Goal: Task Accomplishment & Management: Manage account settings

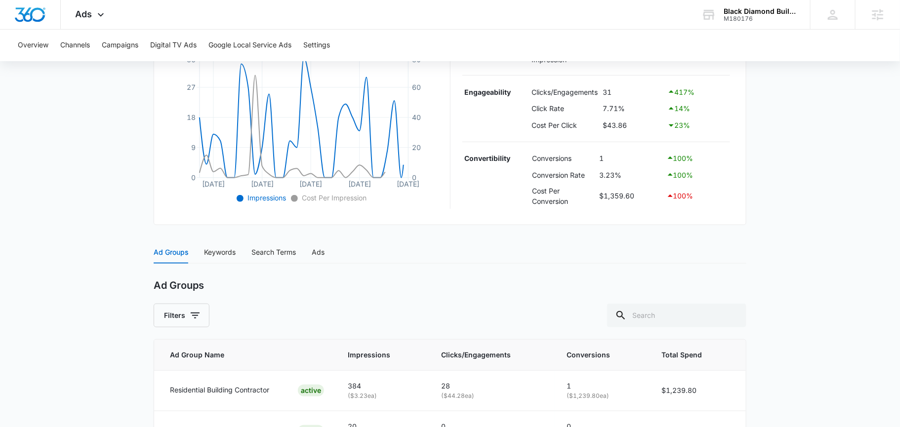
scroll to position [300, 0]
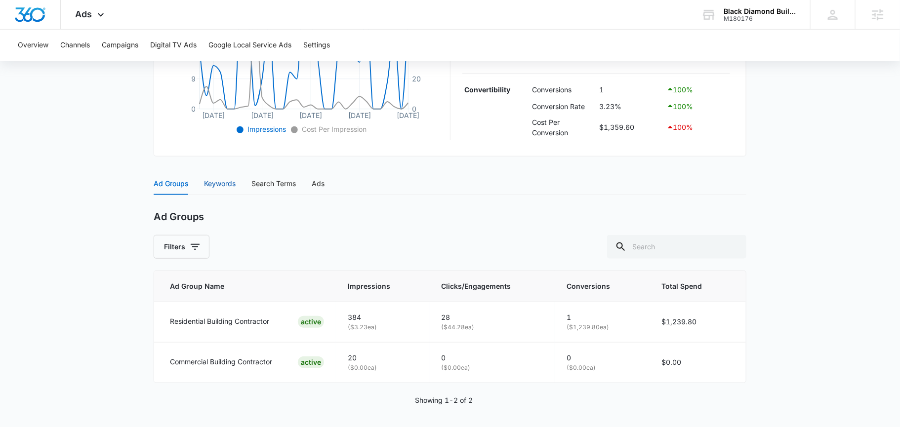
click at [220, 185] on div "Keywords" at bounding box center [220, 183] width 32 height 11
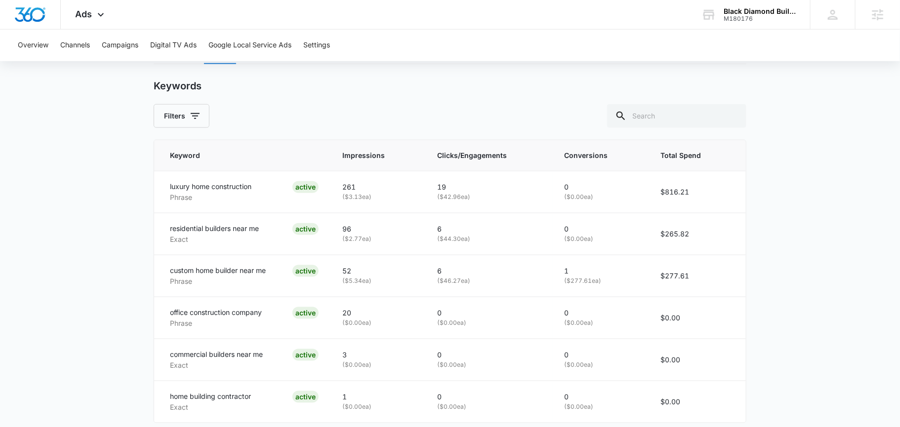
scroll to position [433, 0]
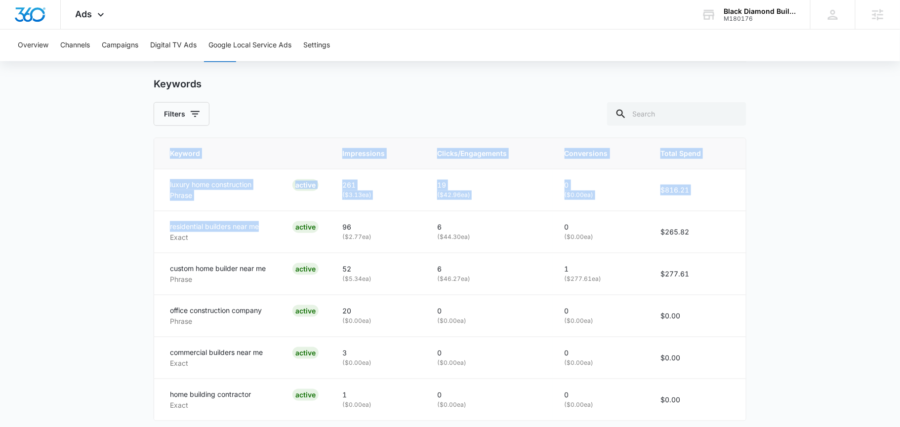
drag, startPoint x: 262, startPoint y: 223, endPoint x: 145, endPoint y: 223, distance: 116.5
click at [145, 223] on main "Search - Building Contractor Services | Search Active $58.82 daily , $1,359.60 …" at bounding box center [450, 63] width 900 height 807
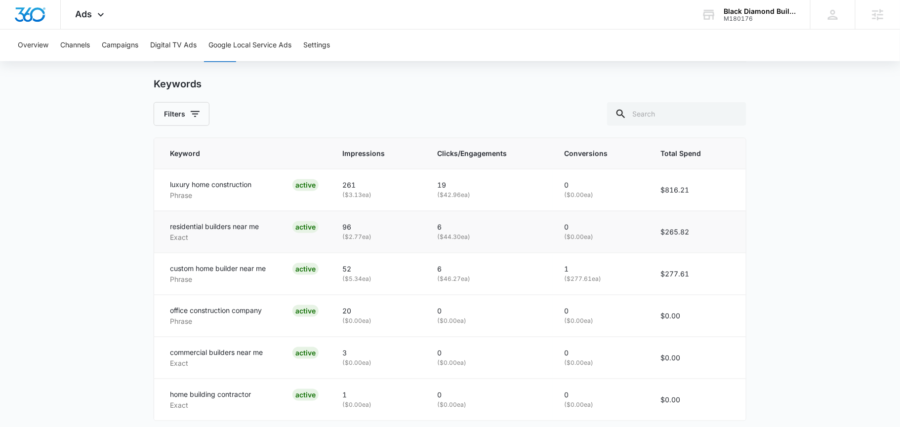
click at [292, 224] on div "residential builders near me Exact ACTIVE" at bounding box center [244, 232] width 149 height 22
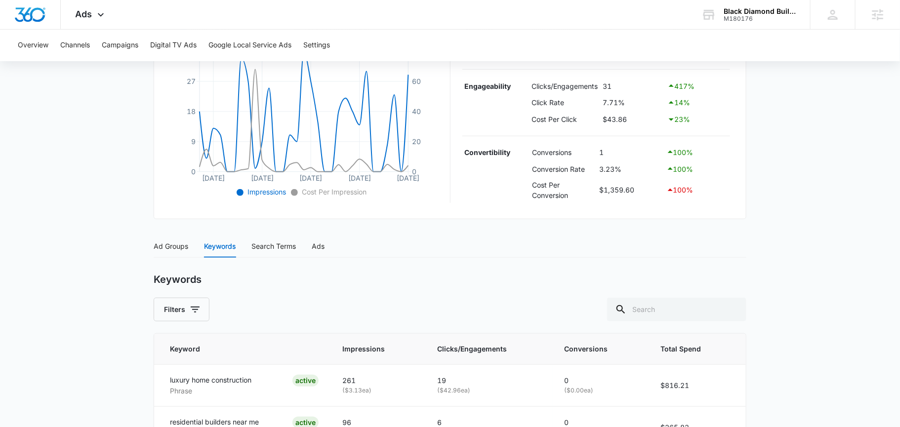
scroll to position [0, 0]
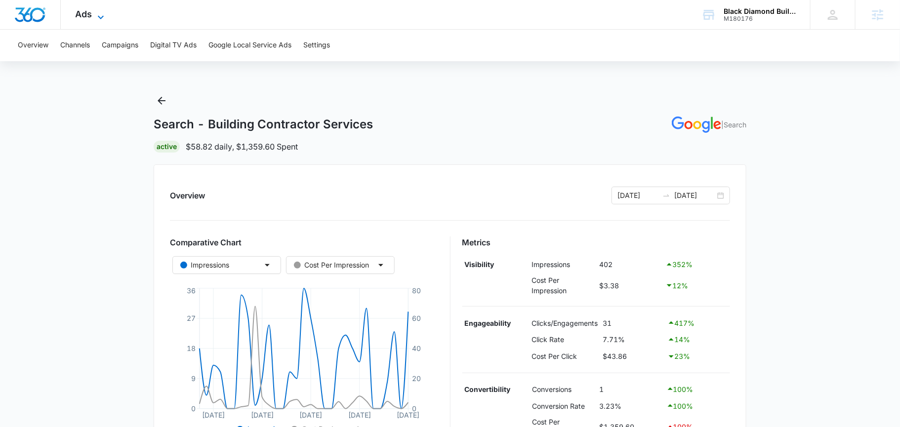
click at [99, 19] on icon at bounding box center [101, 17] width 12 height 12
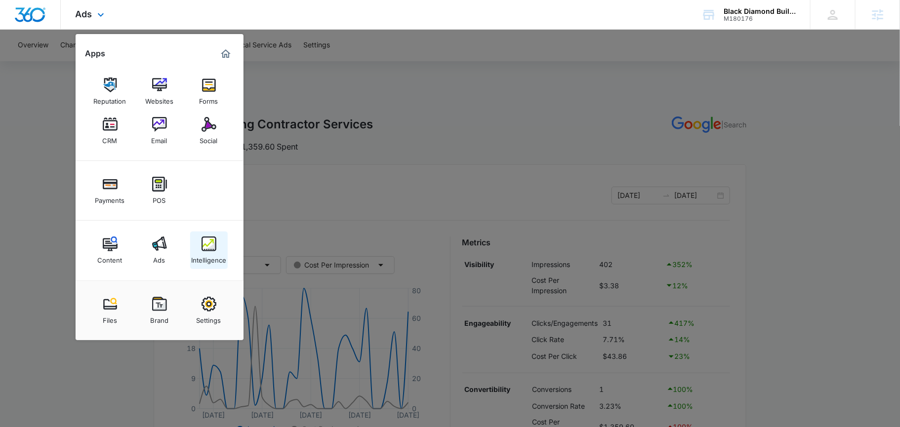
click at [217, 252] on div "Intelligence" at bounding box center [208, 257] width 35 height 13
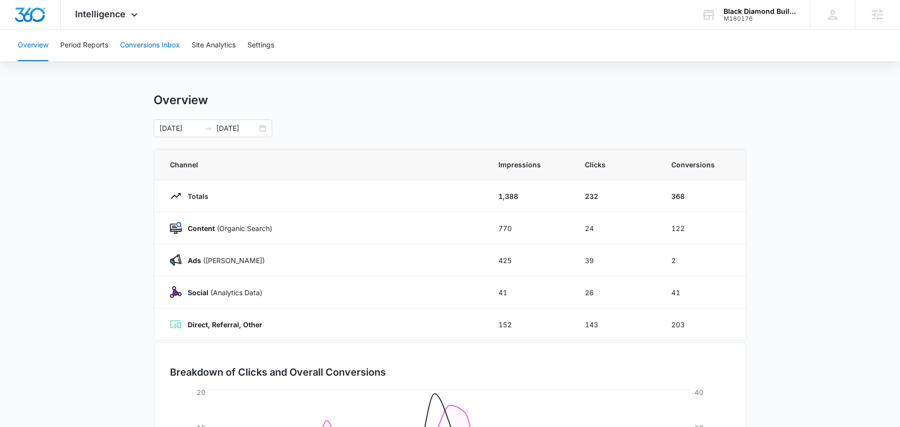
click at [162, 48] on button "Conversions Inbox" at bounding box center [150, 46] width 60 height 32
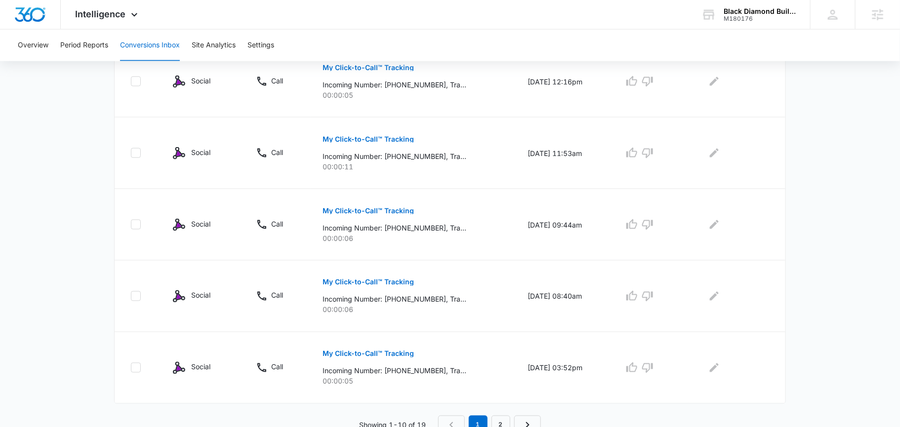
scroll to position [628, 0]
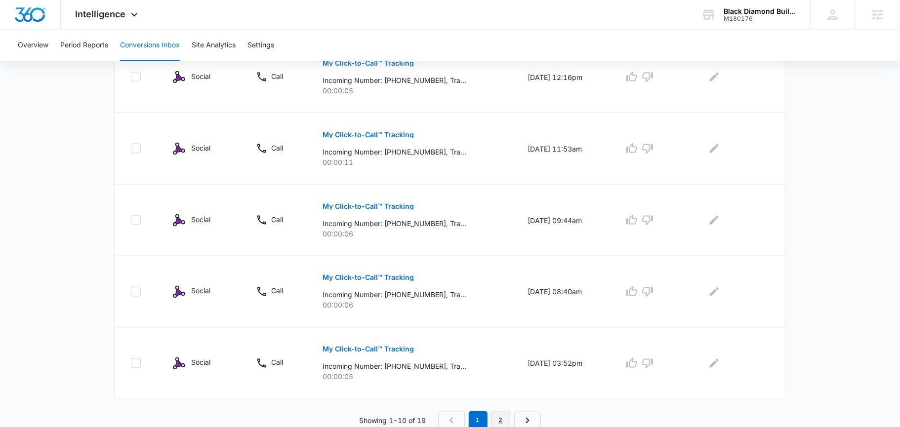
click at [494, 411] on link "2" at bounding box center [500, 420] width 19 height 19
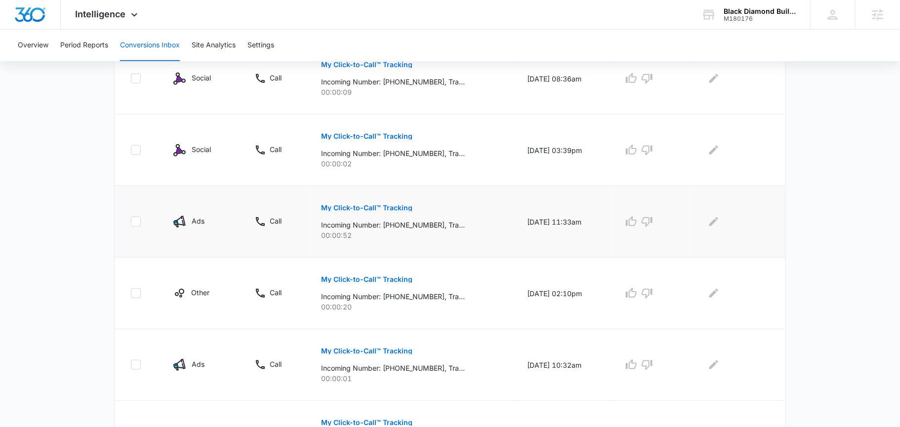
scroll to position [341, 0]
click at [337, 134] on p "My Click-to-Call™ Tracking" at bounding box center [366, 134] width 91 height 7
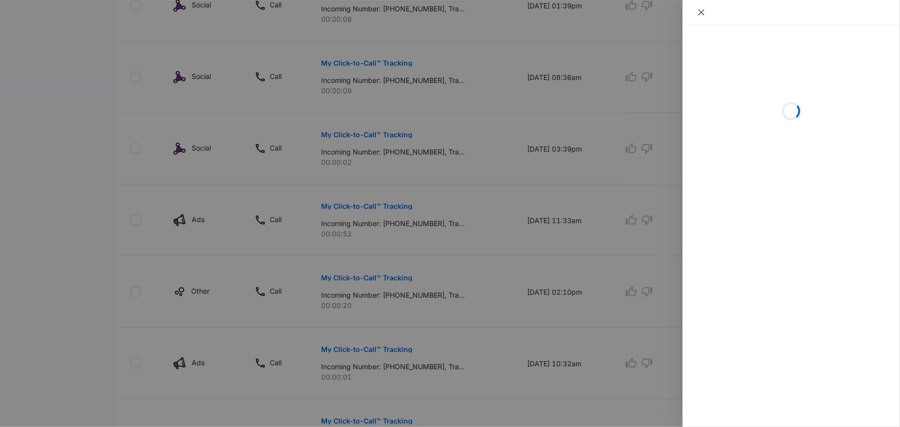
click at [702, 13] on icon "close" at bounding box center [701, 12] width 6 height 6
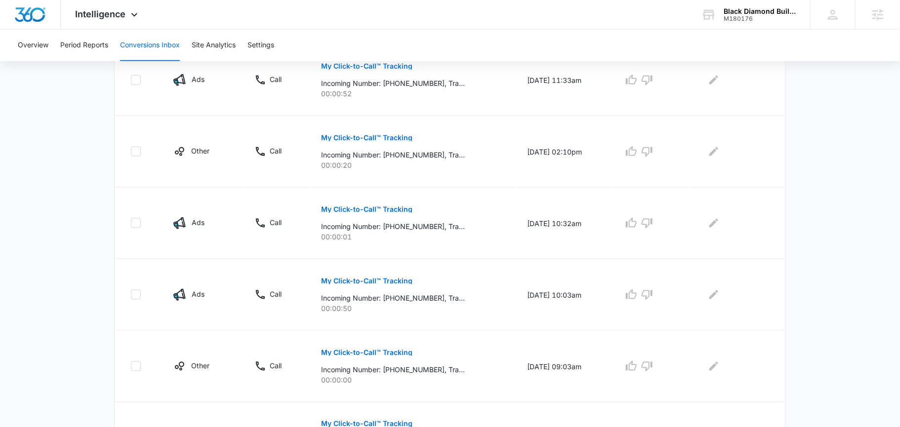
scroll to position [556, 0]
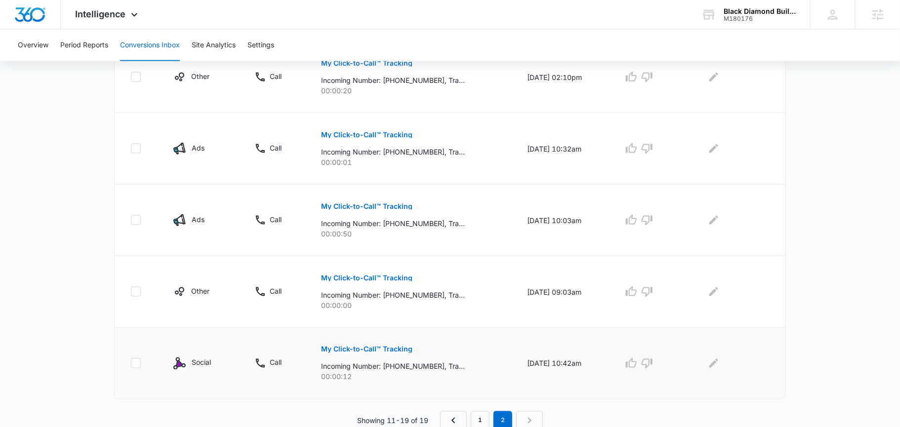
click at [348, 347] on p "My Click-to-Call™ Tracking" at bounding box center [366, 349] width 91 height 7
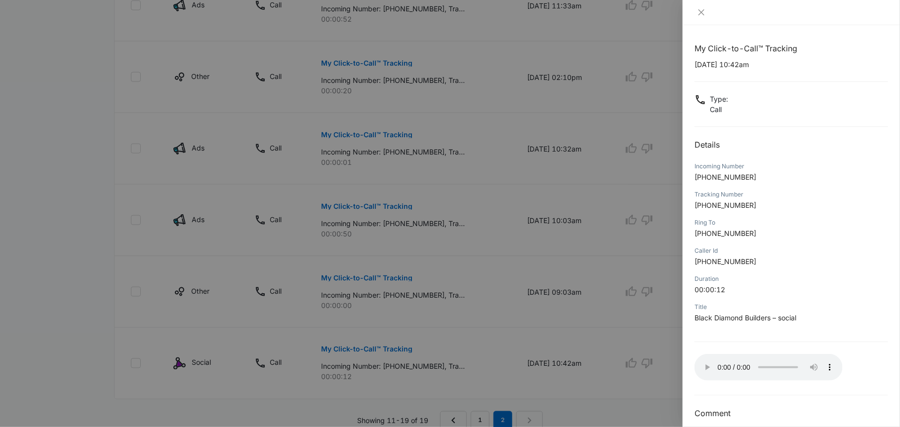
scroll to position [10, 0]
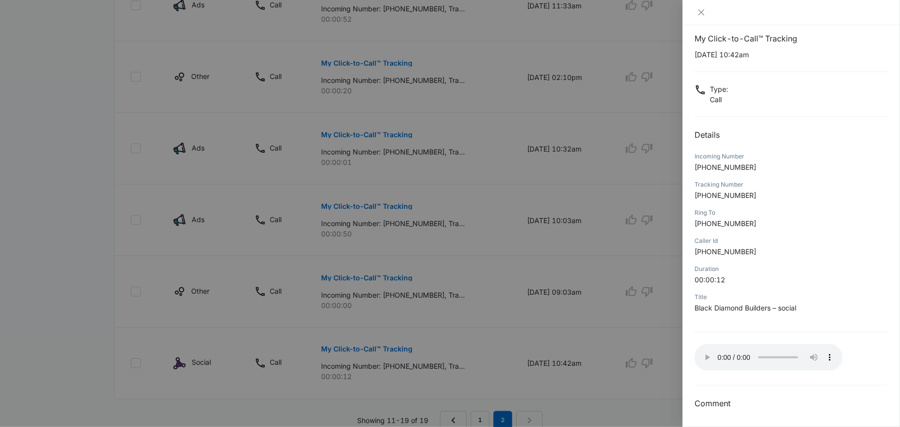
click at [531, 265] on div at bounding box center [450, 213] width 900 height 427
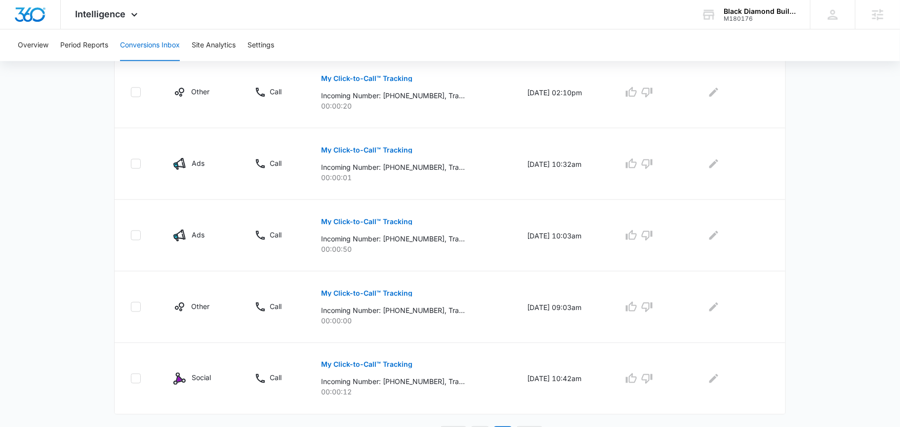
scroll to position [556, 0]
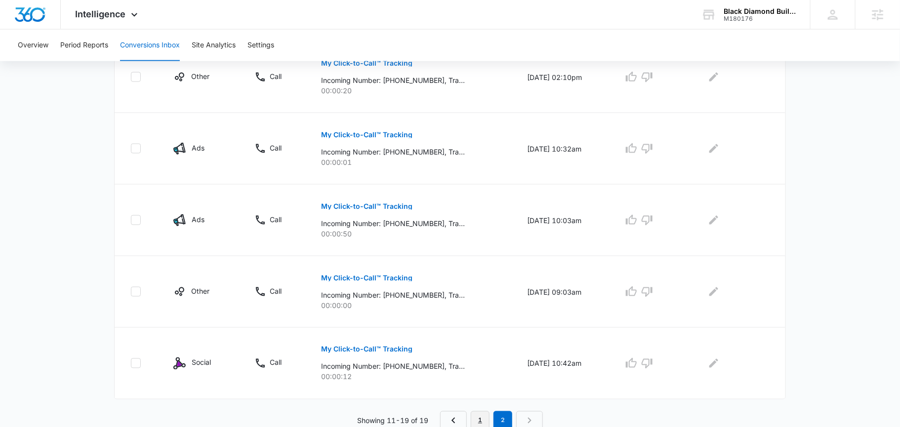
click at [480, 417] on link "1" at bounding box center [480, 420] width 19 height 19
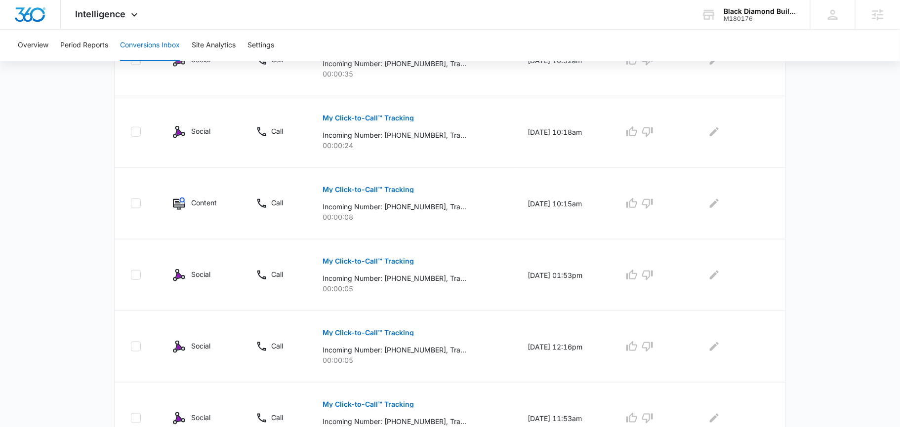
scroll to position [359, 0]
drag, startPoint x: 218, startPoint y: 201, endPoint x: 168, endPoint y: 201, distance: 50.4
click at [168, 201] on td "Content" at bounding box center [202, 203] width 83 height 72
click at [226, 208] on td "Content" at bounding box center [202, 203] width 83 height 72
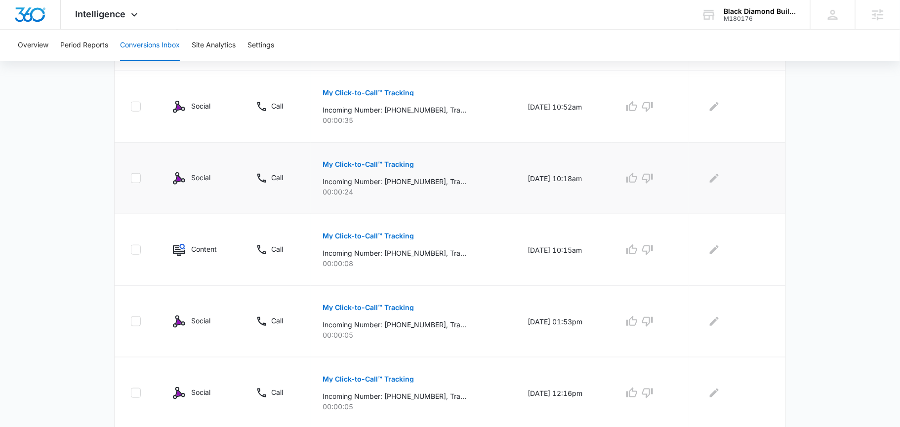
scroll to position [300, 0]
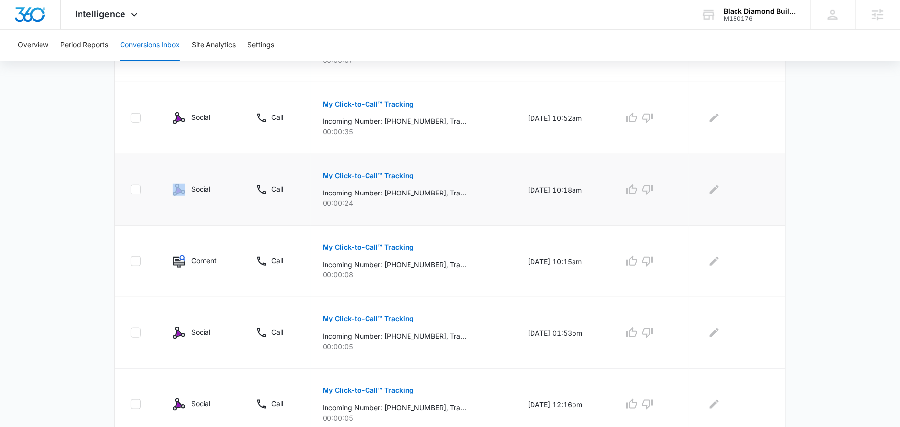
drag, startPoint x: 223, startPoint y: 182, endPoint x: 162, endPoint y: 194, distance: 61.4
click at [162, 194] on td "Social" at bounding box center [202, 190] width 83 height 72
drag, startPoint x: 214, startPoint y: 189, endPoint x: 178, endPoint y: 189, distance: 36.0
click at [179, 189] on div "Social" at bounding box center [202, 190] width 59 height 12
click at [233, 204] on td "Social" at bounding box center [202, 190] width 83 height 72
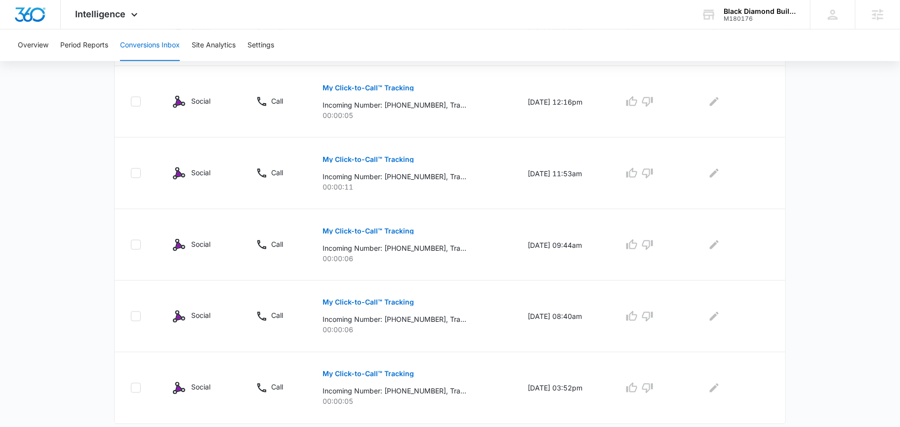
scroll to position [628, 0]
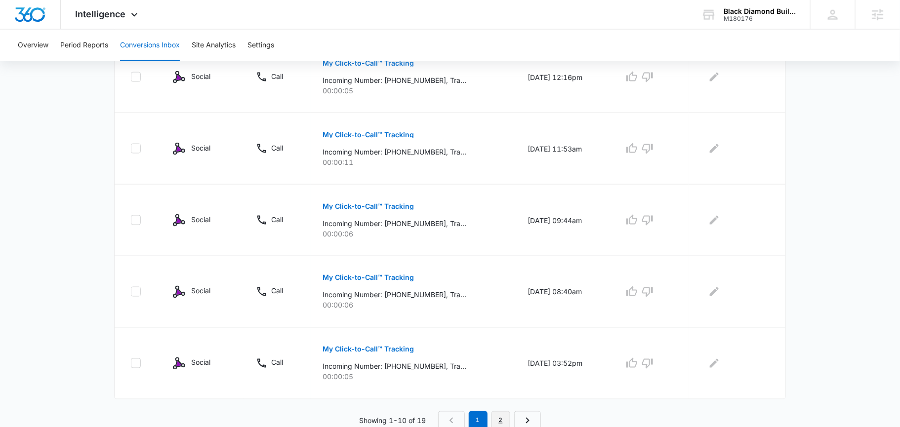
click at [502, 415] on link "2" at bounding box center [500, 420] width 19 height 19
click at [358, 203] on p "My Click-to-Call™ Tracking" at bounding box center [366, 206] width 91 height 7
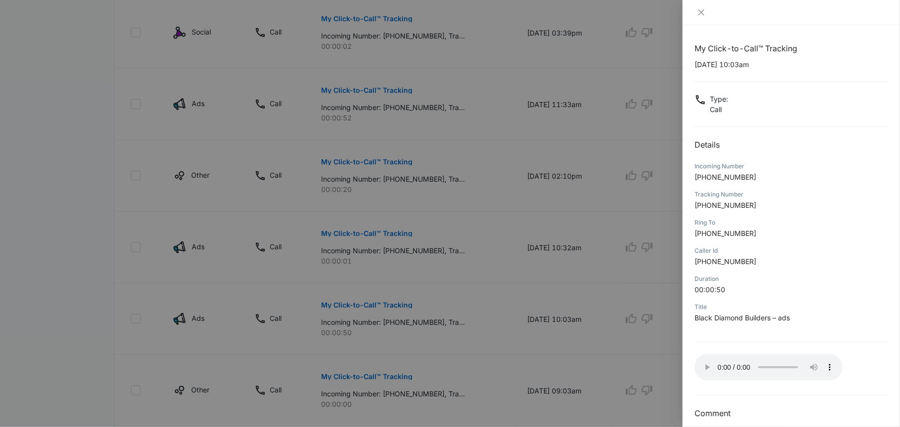
scroll to position [586, 0]
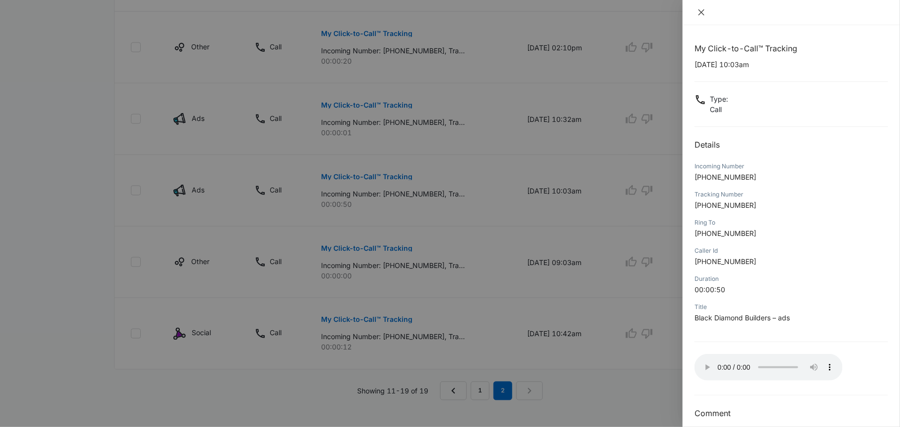
click at [703, 11] on icon "close" at bounding box center [701, 12] width 8 height 8
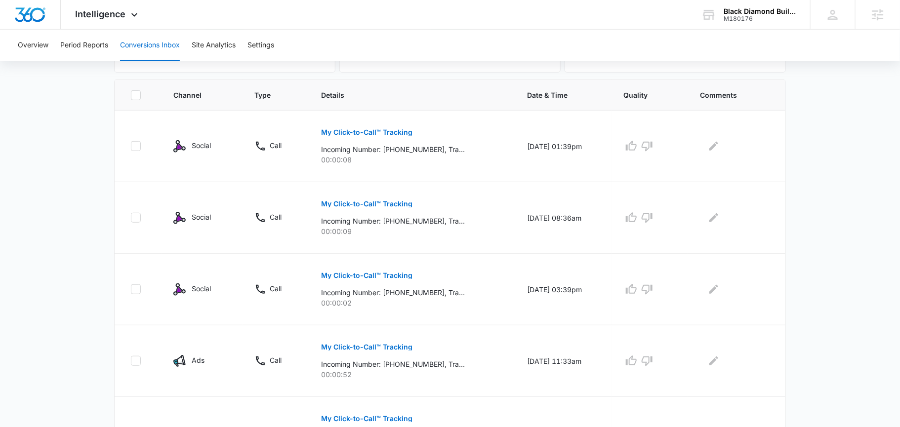
scroll to position [0, 0]
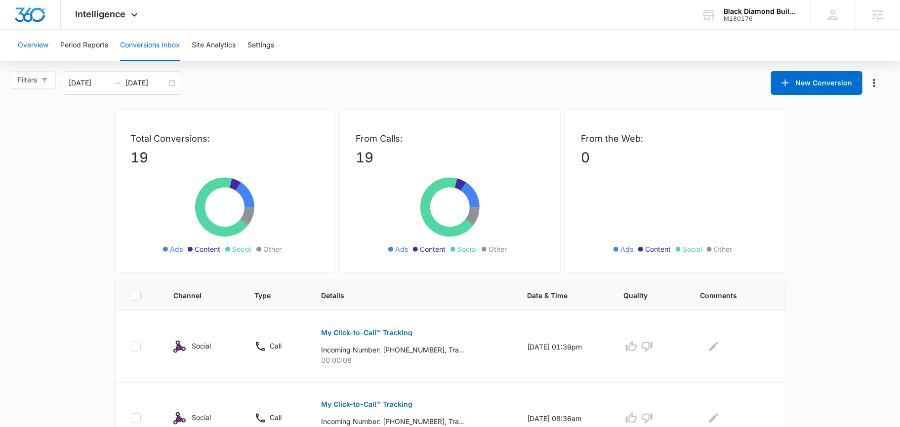
click at [37, 46] on button "Overview" at bounding box center [33, 46] width 31 height 32
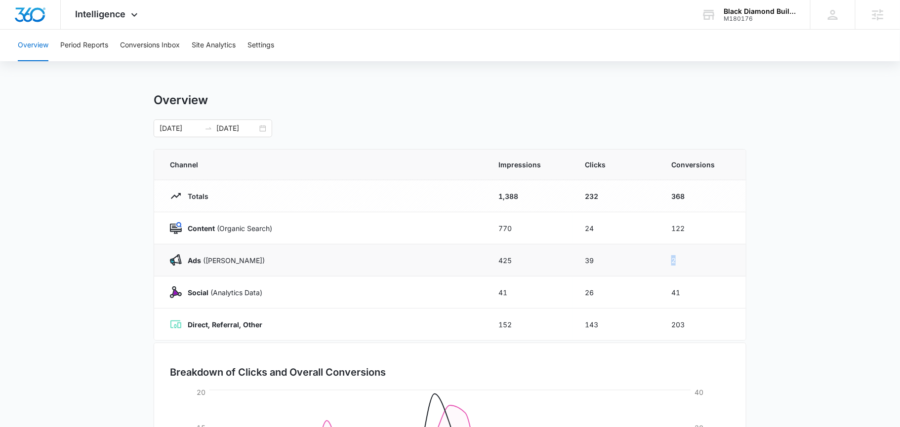
drag, startPoint x: 685, startPoint y: 260, endPoint x: 650, endPoint y: 259, distance: 35.1
click at [650, 260] on tr "Ads (Ad Campaigns) 425 39 2" at bounding box center [450, 260] width 592 height 32
click at [651, 259] on td "39" at bounding box center [616, 260] width 86 height 32
click at [158, 39] on button "Conversions Inbox" at bounding box center [150, 46] width 60 height 32
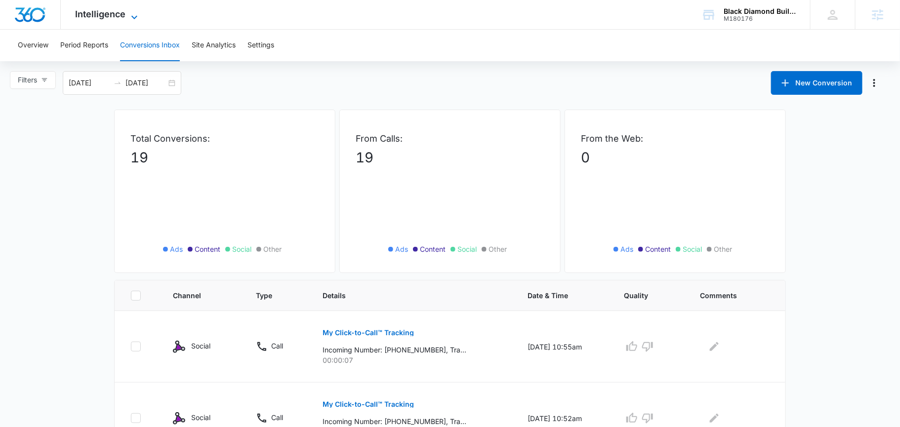
click at [117, 15] on span "Intelligence" at bounding box center [101, 14] width 50 height 10
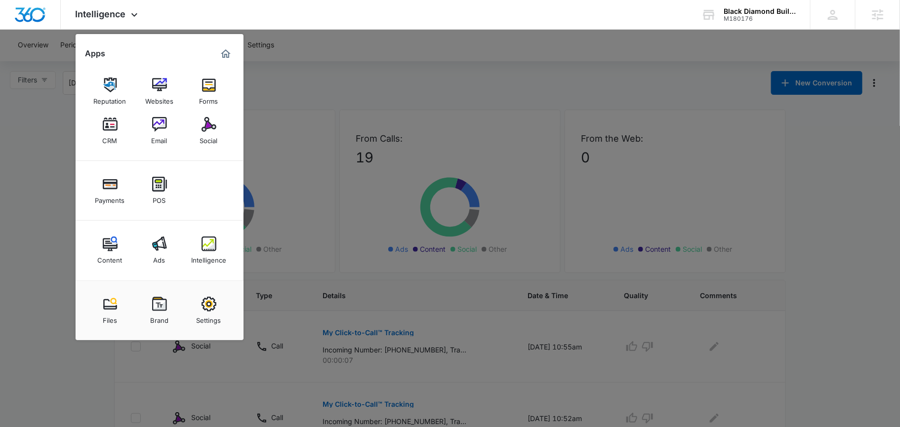
click at [308, 95] on div at bounding box center [450, 213] width 900 height 427
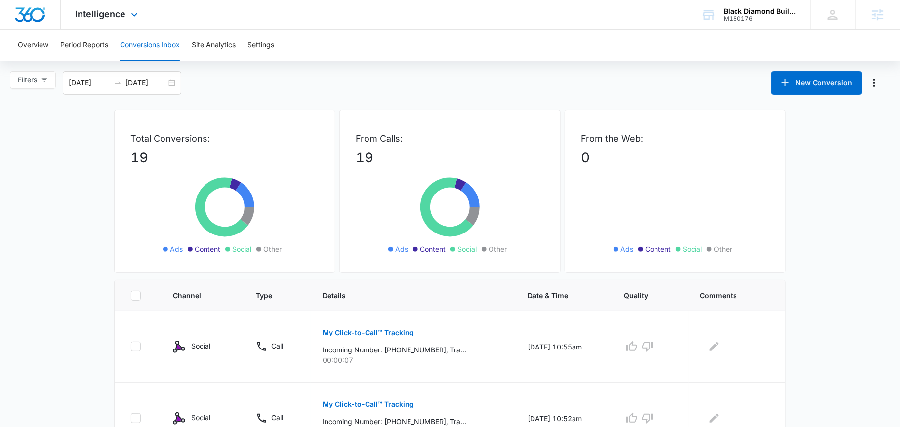
click at [126, 16] on div "Intelligence Apps Reputation Websites Forms CRM Email Social Payments POS Conte…" at bounding box center [108, 14] width 94 height 29
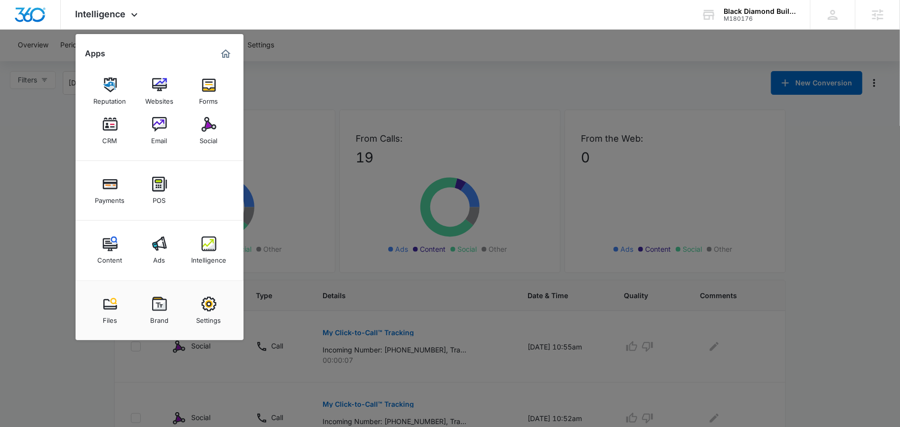
click at [320, 141] on div at bounding box center [450, 213] width 900 height 427
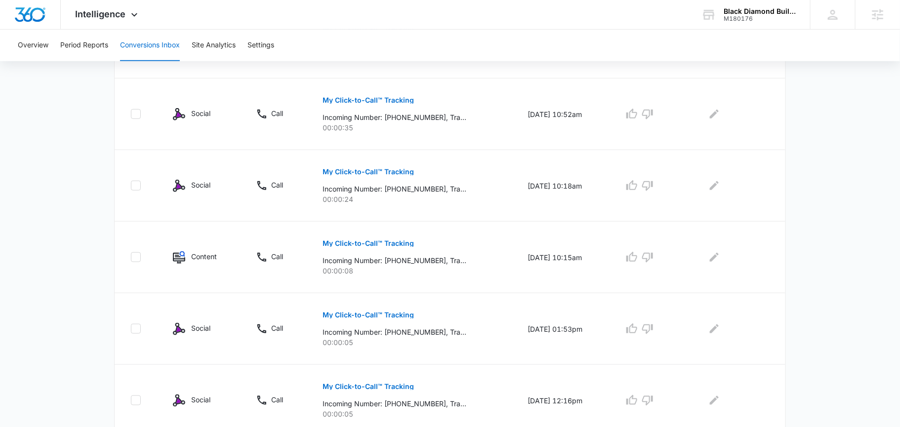
scroll to position [305, 0]
click at [360, 239] on p "My Click-to-Call™ Tracking" at bounding box center [367, 242] width 91 height 7
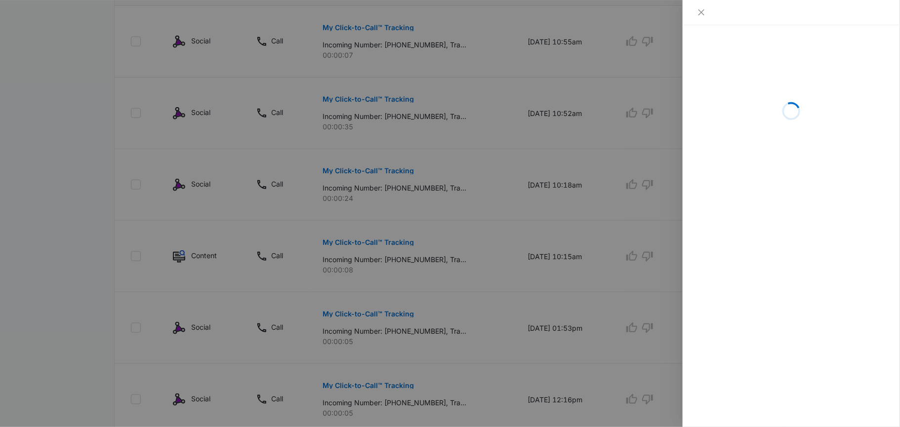
click at [445, 221] on div at bounding box center [450, 213] width 900 height 427
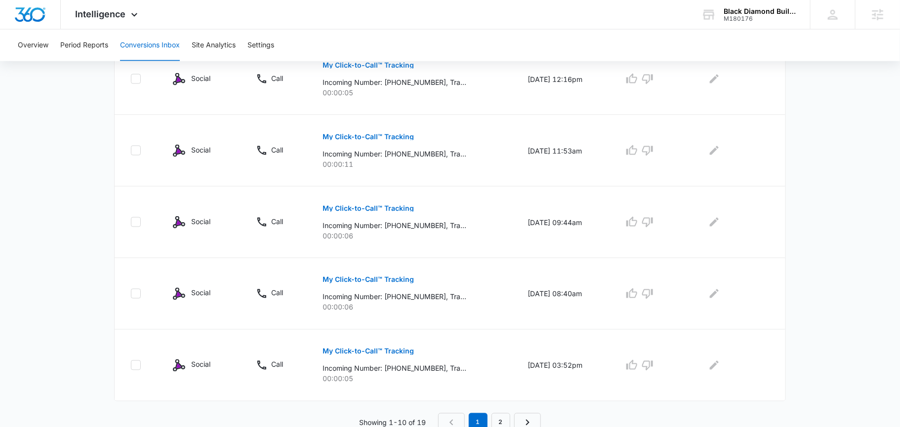
scroll to position [628, 0]
click at [499, 420] on link "2" at bounding box center [500, 420] width 19 height 19
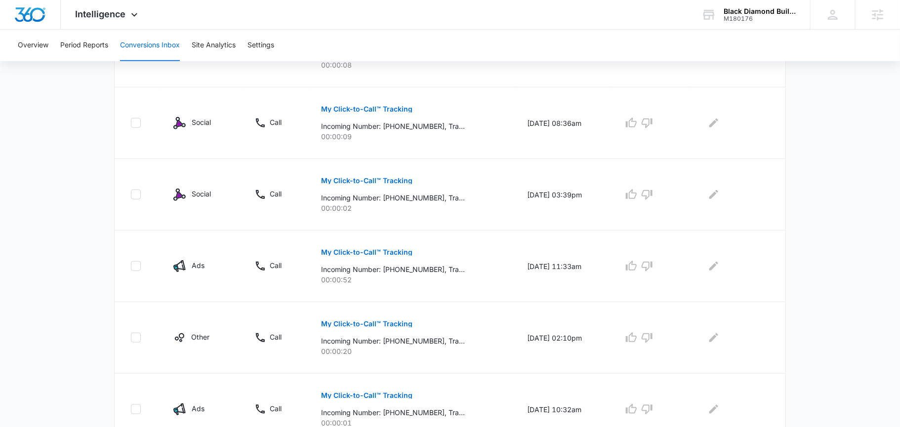
scroll to position [316, 0]
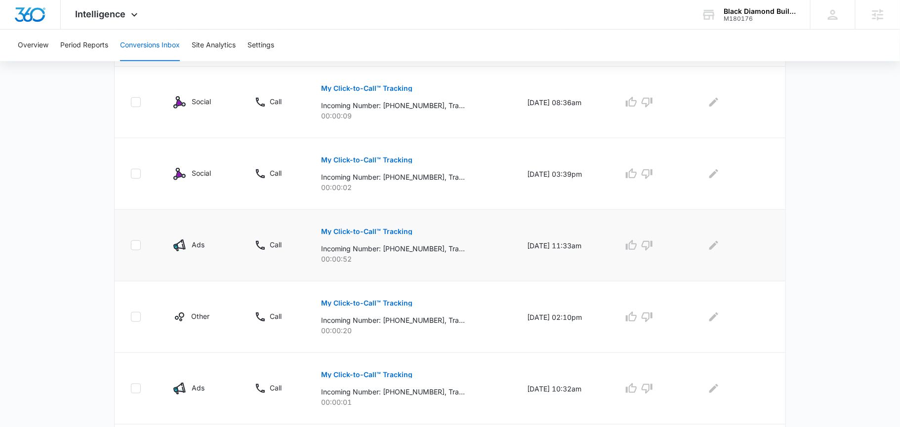
click at [347, 232] on p "My Click-to-Call™ Tracking" at bounding box center [366, 231] width 91 height 7
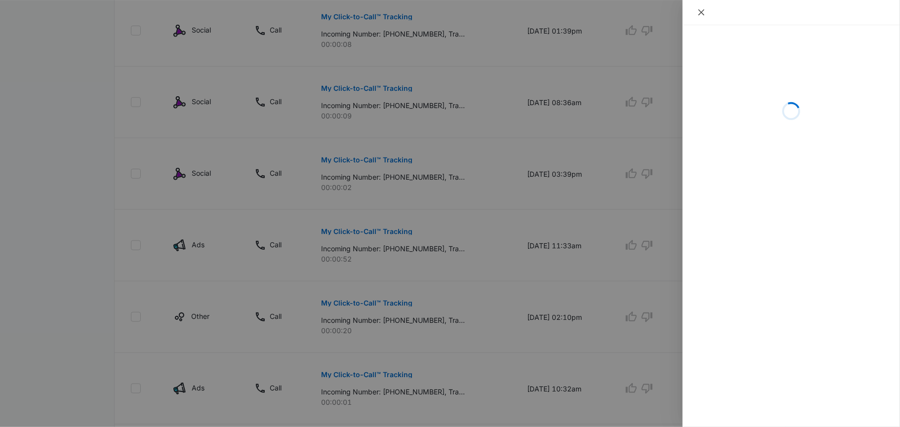
click at [704, 10] on icon "close" at bounding box center [701, 12] width 8 height 8
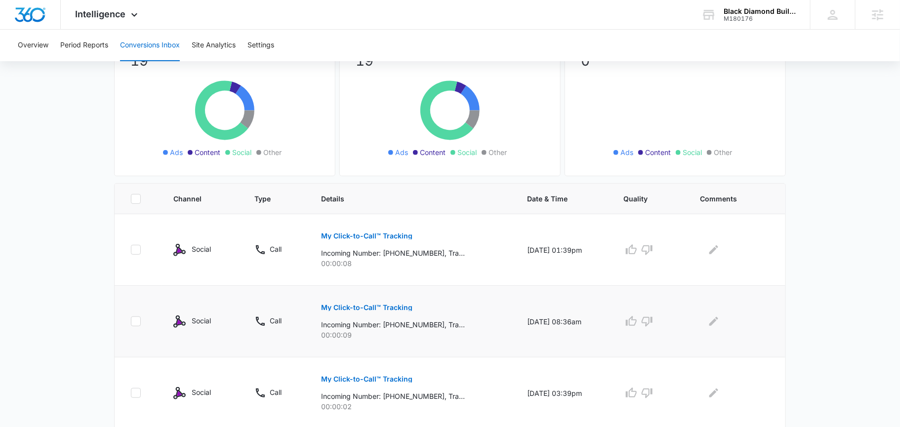
scroll to position [0, 0]
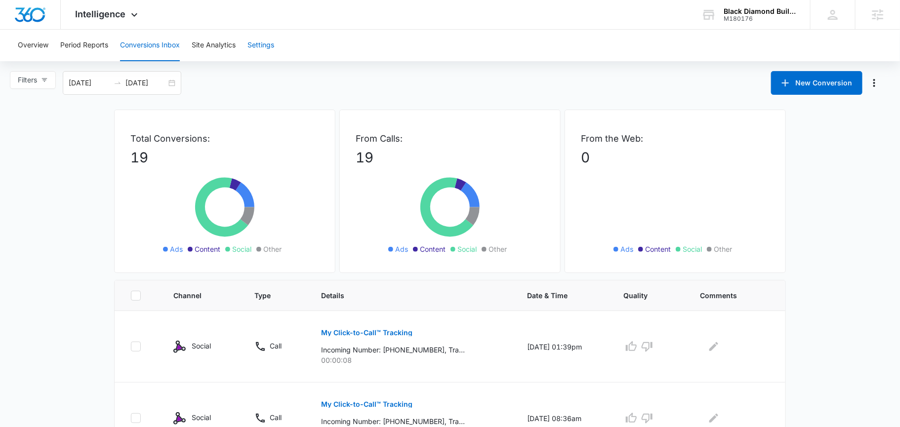
click at [262, 43] on button "Settings" at bounding box center [260, 46] width 27 height 32
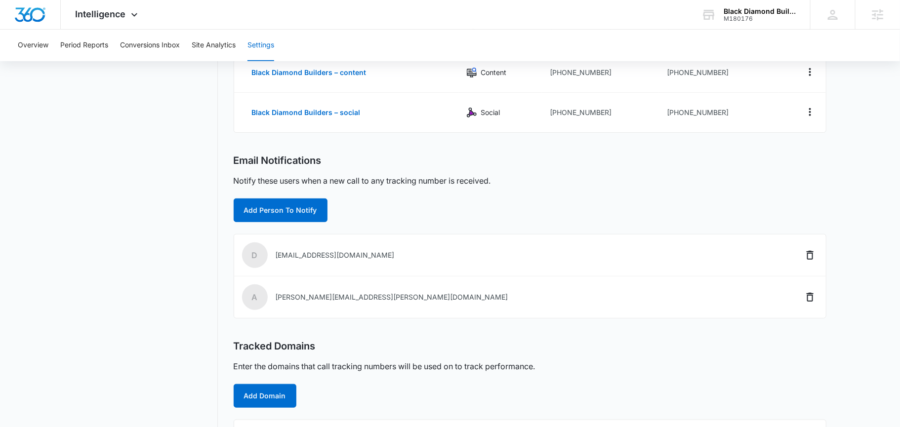
scroll to position [212, 0]
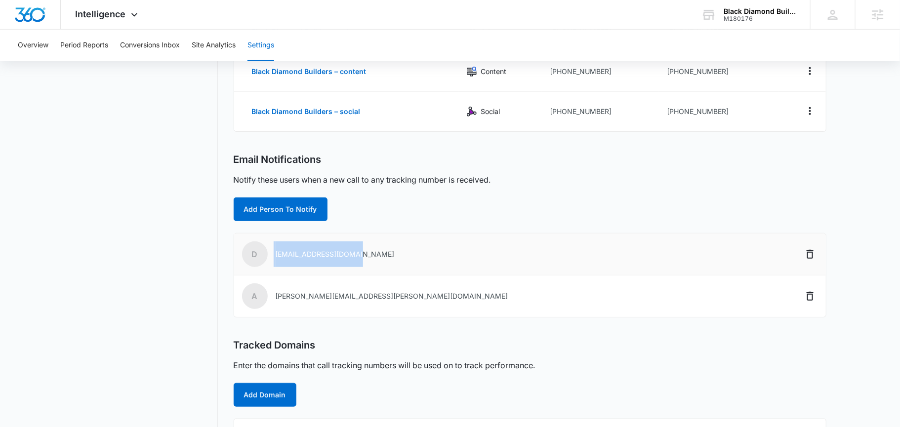
drag, startPoint x: 372, startPoint y: 256, endPoint x: 270, endPoint y: 257, distance: 101.7
click at [270, 257] on td "d davef@bd-builders.com" at bounding box center [500, 255] width 532 height 42
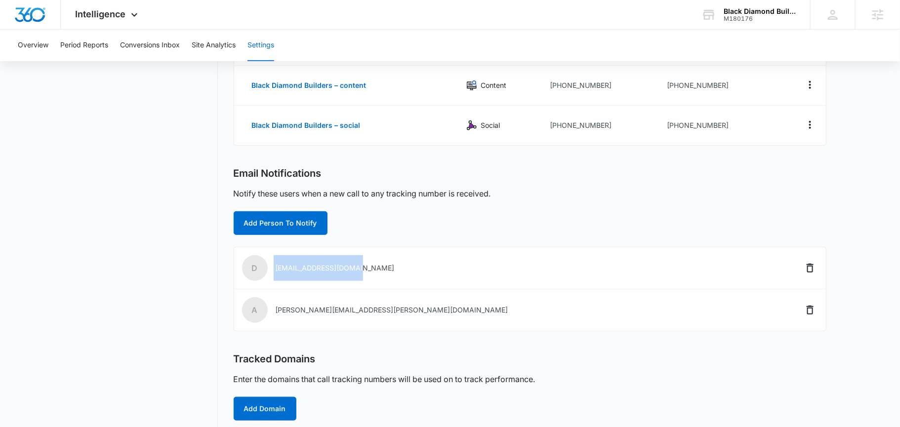
scroll to position [211, 0]
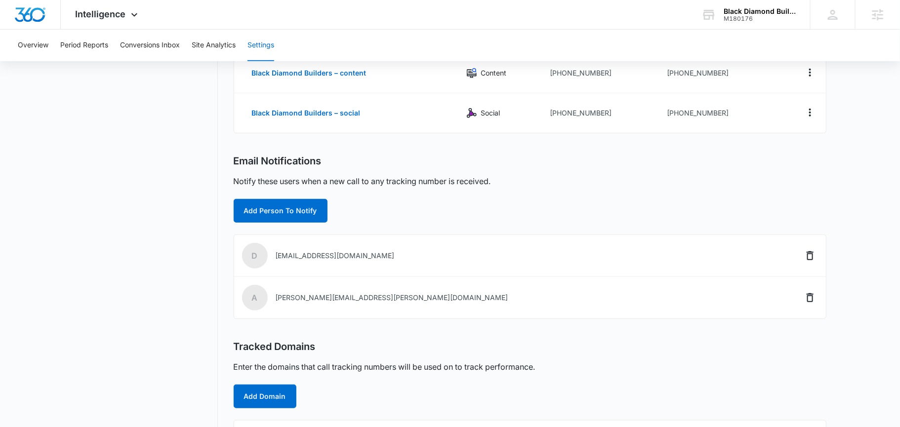
click at [401, 227] on div "Call Tracking Add Tracking Number Name Channel Ring-To Number Tracking Number B…" at bounding box center [530, 167] width 593 height 571
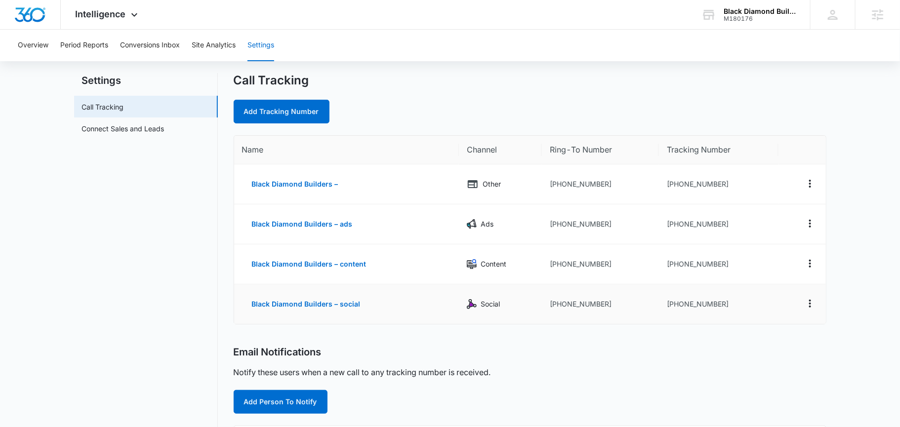
scroll to position [0, 0]
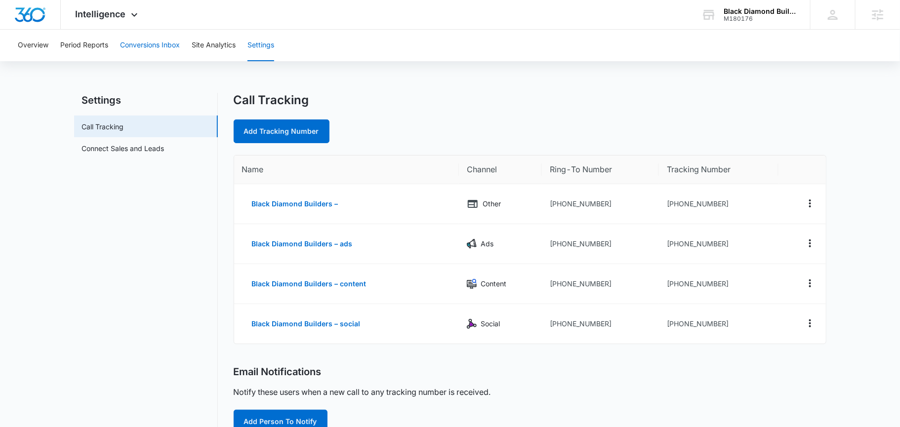
click at [150, 48] on button "Conversions Inbox" at bounding box center [150, 46] width 60 height 32
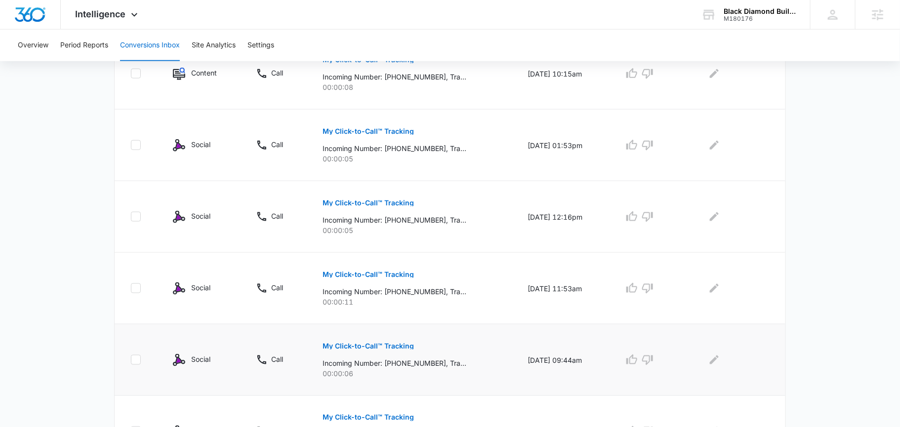
scroll to position [628, 0]
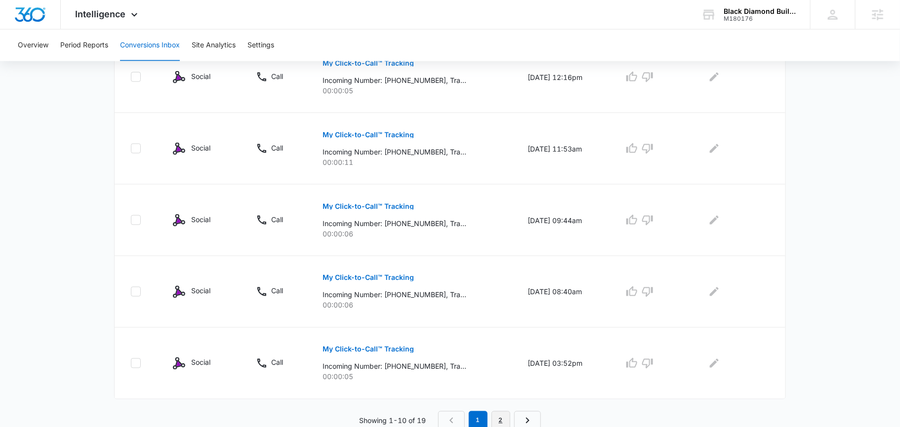
click at [502, 416] on link "2" at bounding box center [500, 420] width 19 height 19
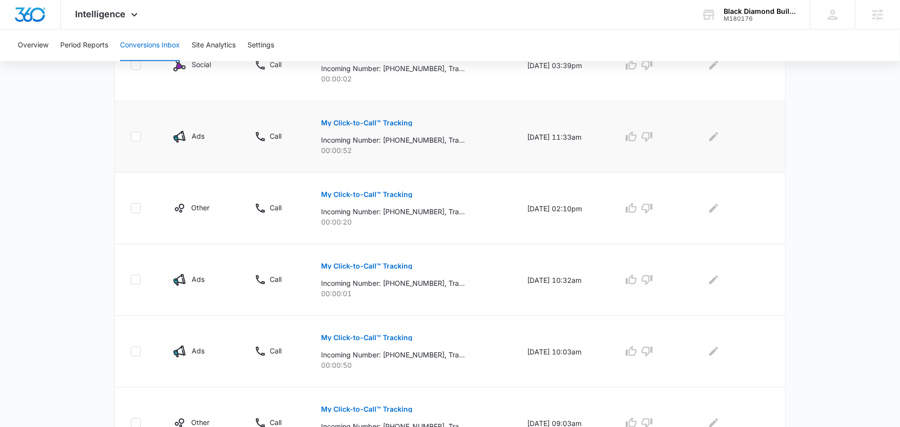
scroll to position [415, 0]
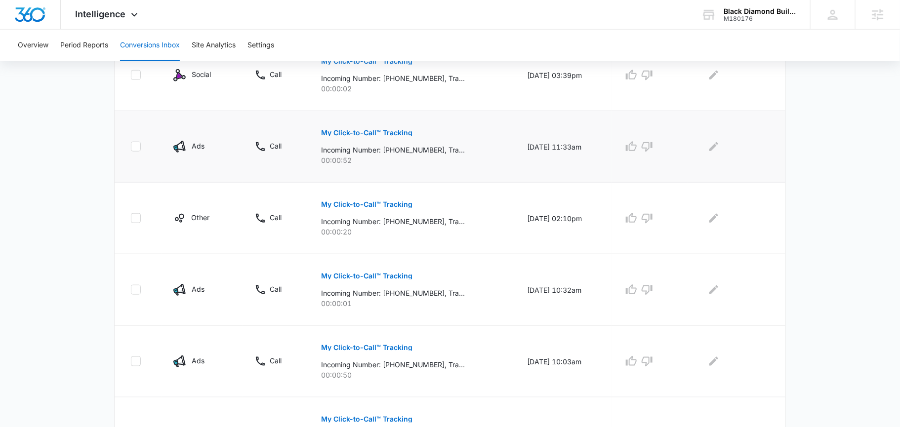
click at [347, 129] on p "My Click-to-Call™ Tracking" at bounding box center [366, 132] width 91 height 7
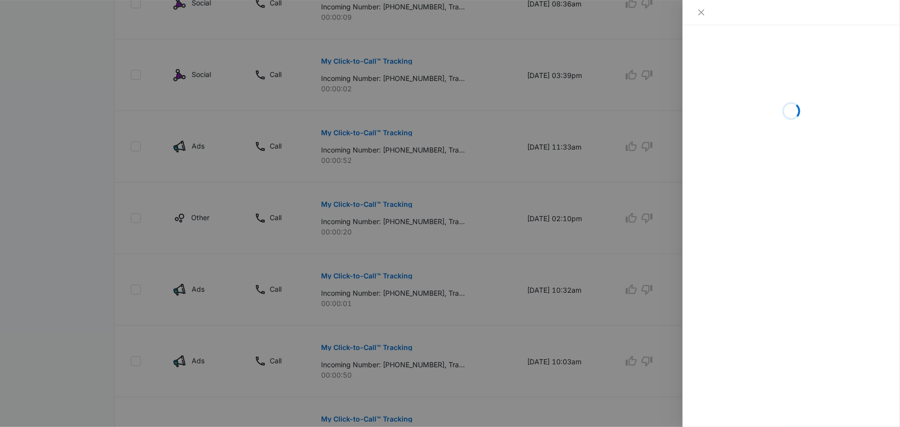
click at [310, 191] on div at bounding box center [450, 213] width 900 height 427
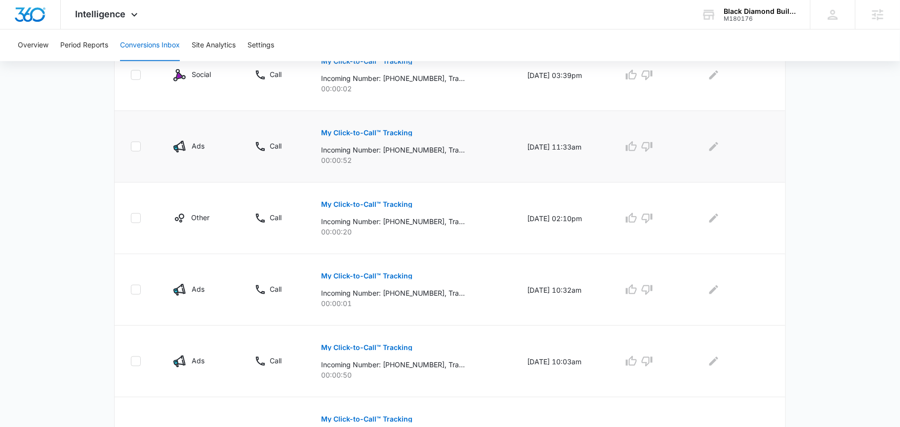
click at [347, 129] on p "My Click-to-Call™ Tracking" at bounding box center [366, 132] width 91 height 7
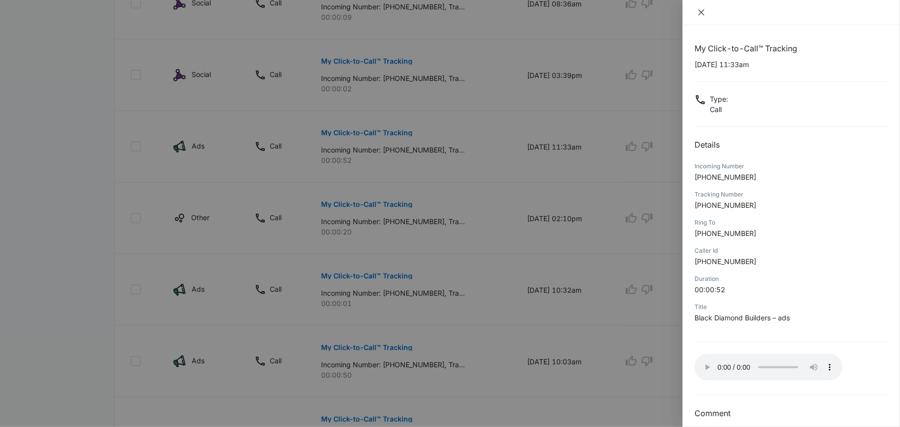
click at [703, 9] on icon "close" at bounding box center [701, 12] width 8 height 8
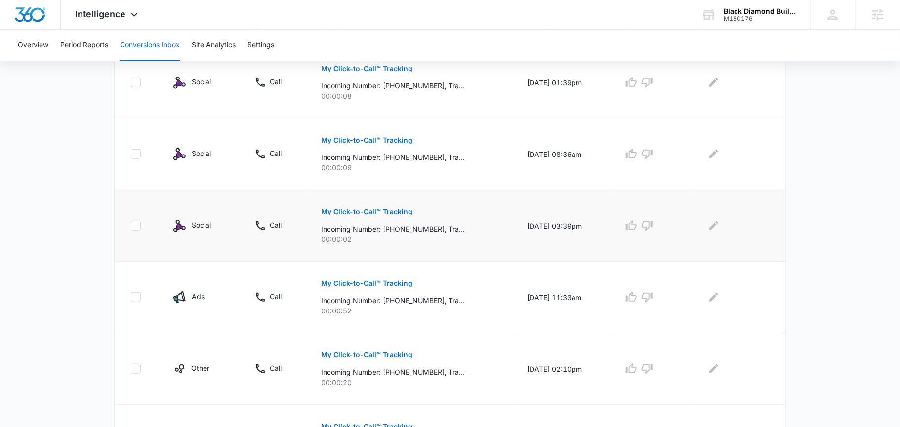
scroll to position [0, 0]
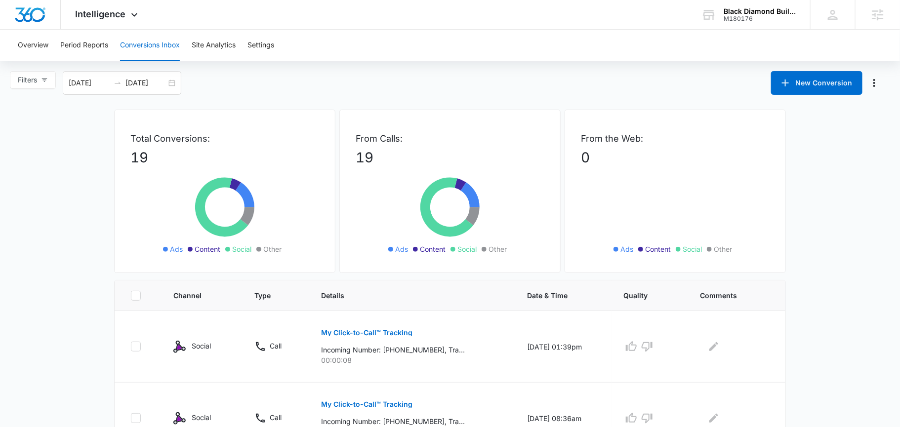
click at [281, 50] on div "Overview Period Reports Conversions Inbox Site Analytics Settings" at bounding box center [450, 46] width 876 height 32
click at [263, 42] on button "Settings" at bounding box center [260, 46] width 27 height 32
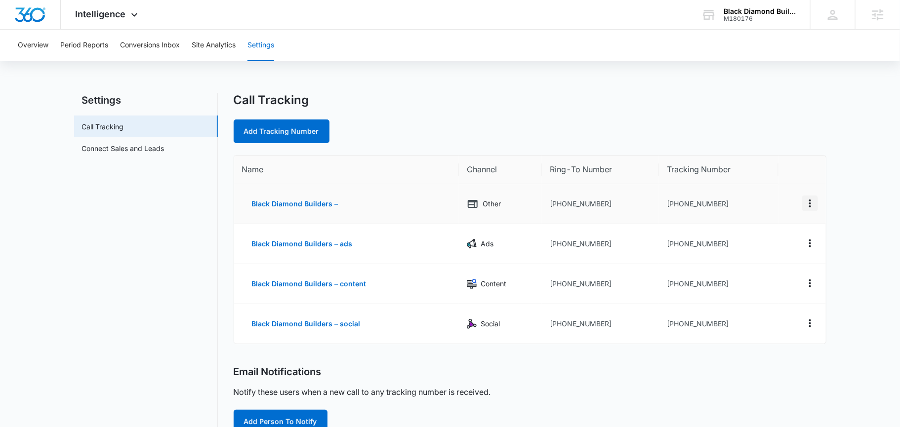
click at [807, 202] on icon "Actions" at bounding box center [810, 204] width 12 height 12
click at [767, 140] on div "Add Tracking Number" at bounding box center [530, 131] width 593 height 24
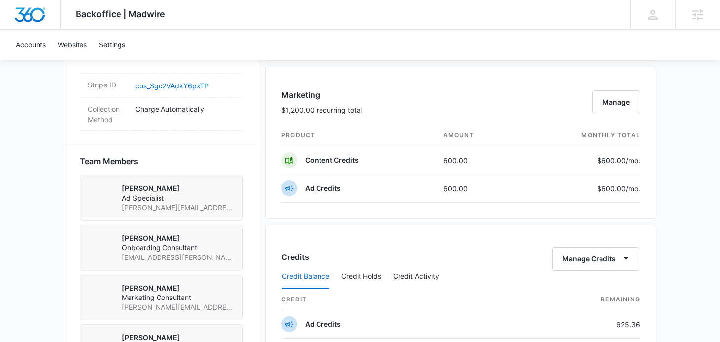
scroll to position [618, 0]
drag, startPoint x: 479, startPoint y: 161, endPoint x: 432, endPoint y: 161, distance: 47.4
click at [432, 161] on tr "Content Credits 600.00 $600.00 /mo." at bounding box center [460, 160] width 358 height 28
click at [448, 166] on td "600.00" at bounding box center [477, 160] width 84 height 28
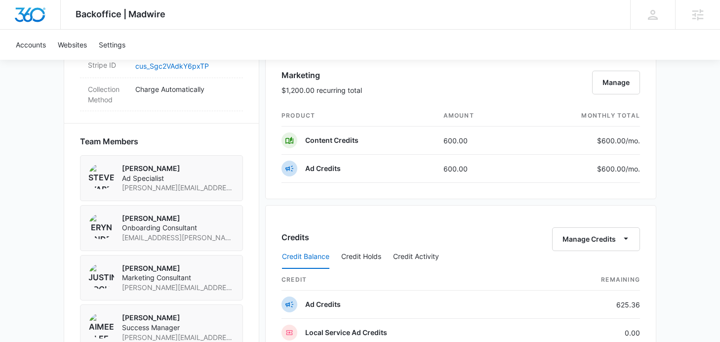
scroll to position [635, 0]
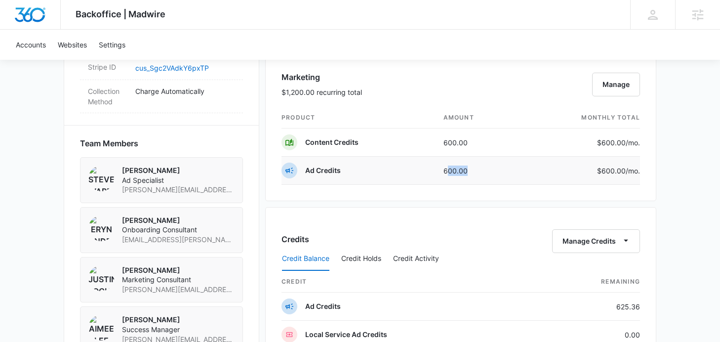
drag, startPoint x: 475, startPoint y: 171, endPoint x: 441, endPoint y: 172, distance: 34.6
click at [441, 172] on td "600.00" at bounding box center [477, 171] width 84 height 28
click at [474, 167] on td "600.00" at bounding box center [477, 171] width 84 height 28
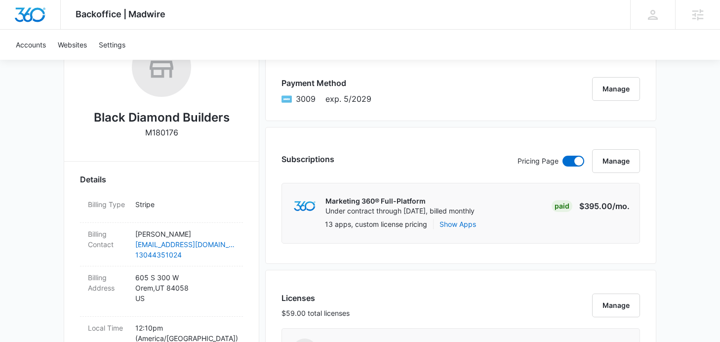
scroll to position [0, 0]
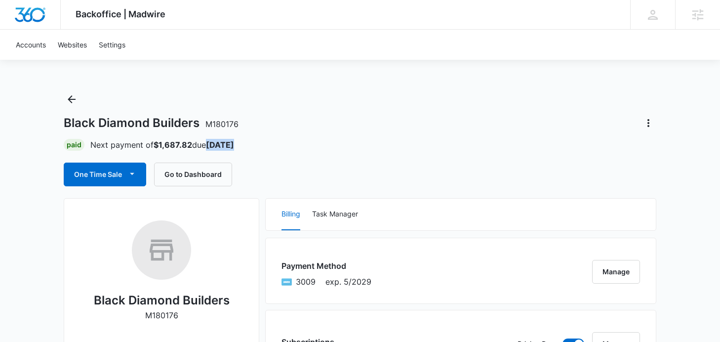
drag, startPoint x: 244, startPoint y: 142, endPoint x: 202, endPoint y: 142, distance: 42.0
click at [202, 142] on div "Paid Next payment of $1,687.82 due Oct 15" at bounding box center [360, 145] width 593 height 12
click at [239, 143] on div "Paid Next payment of $1,687.82 due Oct 15" at bounding box center [360, 145] width 593 height 12
drag, startPoint x: 239, startPoint y: 143, endPoint x: 208, endPoint y: 143, distance: 31.6
click at [208, 143] on div "Paid Next payment of $1,687.82 due Oct 15" at bounding box center [360, 145] width 593 height 12
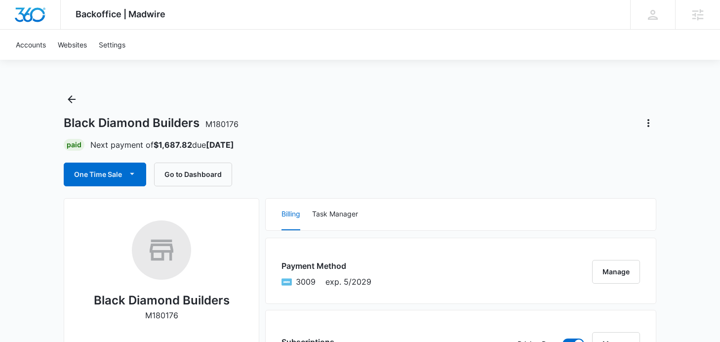
click at [300, 144] on div "Paid Next payment of $1,687.82 due Oct 15" at bounding box center [360, 145] width 593 height 12
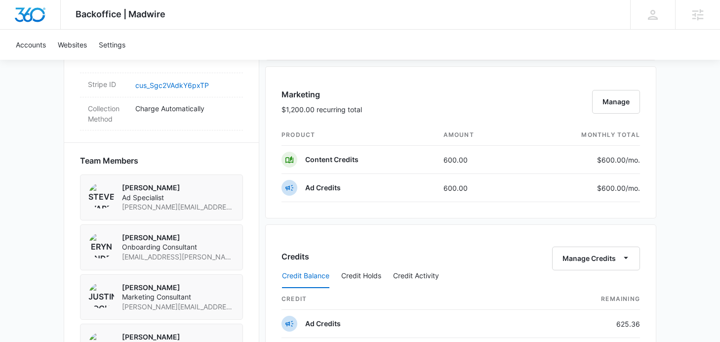
scroll to position [628, 0]
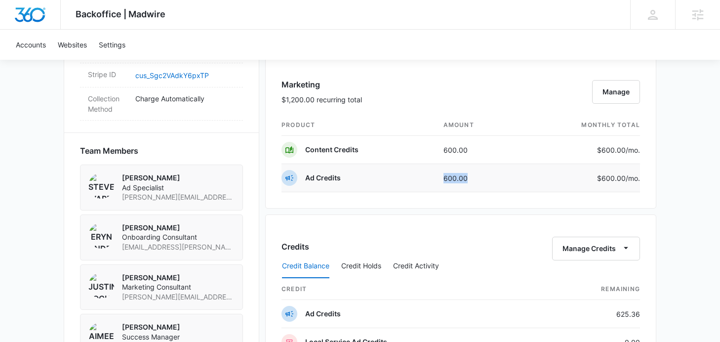
drag, startPoint x: 467, startPoint y: 179, endPoint x: 410, endPoint y: 179, distance: 56.8
click at [410, 179] on tr "Ad Credits 600.00 $600.00 /mo." at bounding box center [460, 178] width 358 height 28
click at [410, 179] on td "Ad Credits" at bounding box center [358, 178] width 154 height 28
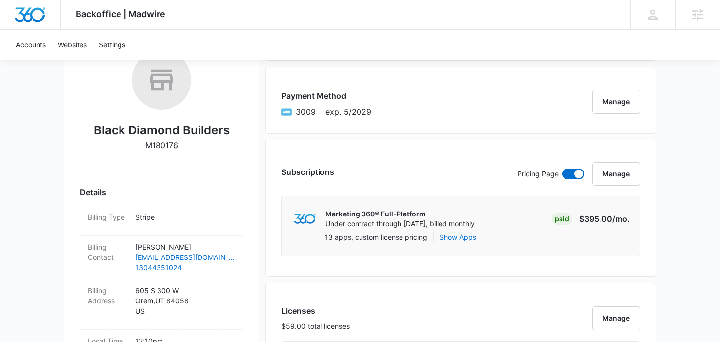
scroll to position [0, 0]
